Goal: Information Seeking & Learning: Learn about a topic

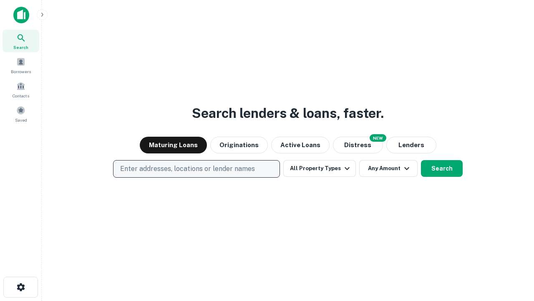
click at [196, 169] on p "Enter addresses, locations or lender names" at bounding box center [187, 169] width 135 height 10
type input "**********"
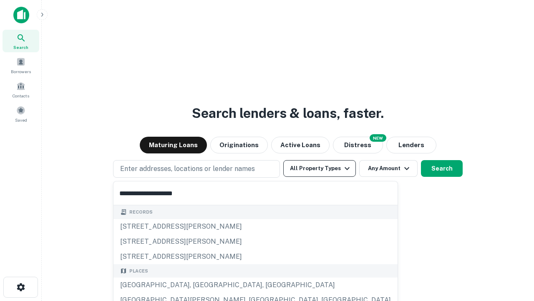
click at [200, 285] on div "[GEOGRAPHIC_DATA], [GEOGRAPHIC_DATA], [GEOGRAPHIC_DATA]" at bounding box center [256, 284] width 284 height 15
click at [320, 168] on button "All Property Types" at bounding box center [319, 168] width 73 height 17
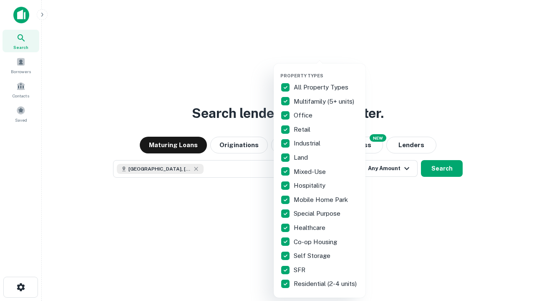
click at [327, 70] on button "button" at bounding box center [327, 70] width 92 height 0
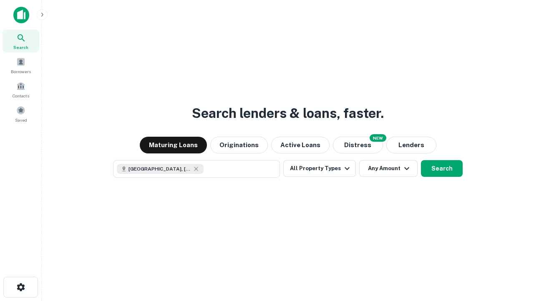
scroll to position [13, 0]
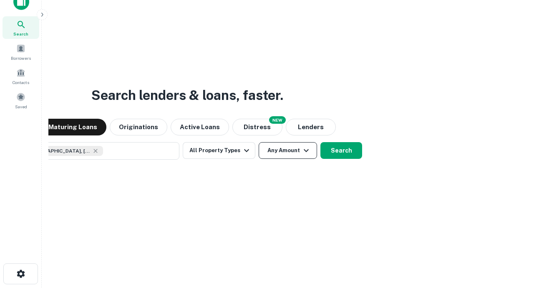
click at [259, 142] on button "Any Amount" at bounding box center [288, 150] width 58 height 17
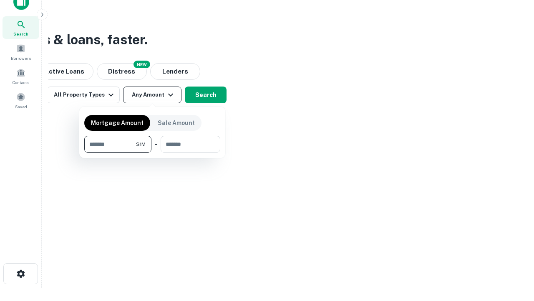
type input "*******"
click at [152, 152] on button "button" at bounding box center [152, 152] width 136 height 0
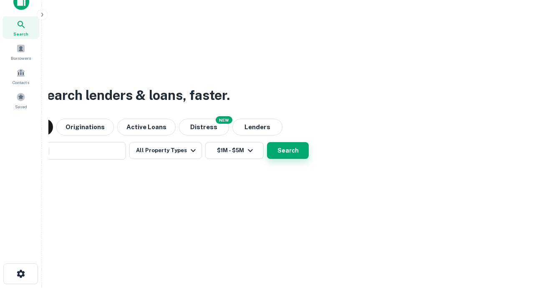
click at [267, 142] on button "Search" at bounding box center [288, 150] width 42 height 17
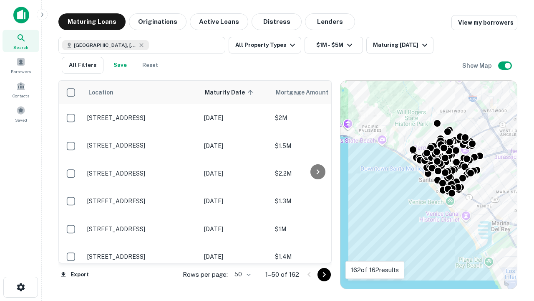
click at [241, 274] on body "Search Borrowers Contacts Saved Maturing Loans Originations Active Loans Distre…" at bounding box center [267, 150] width 534 height 301
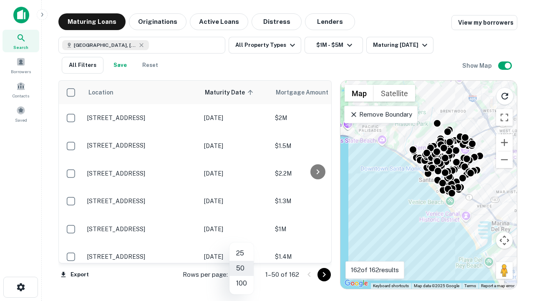
click at [242, 253] on li "25" at bounding box center [242, 253] width 24 height 15
